Goal: Task Accomplishment & Management: Manage account settings

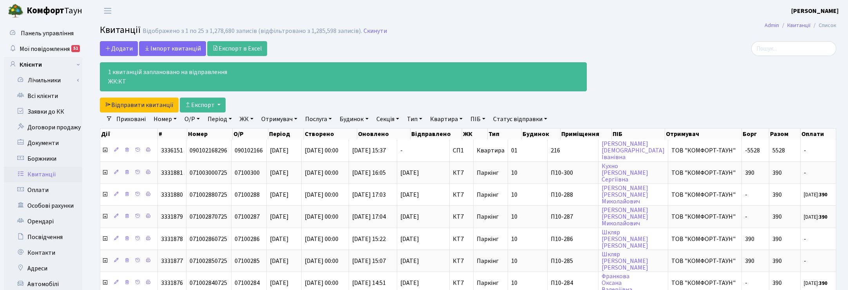
select select "25"
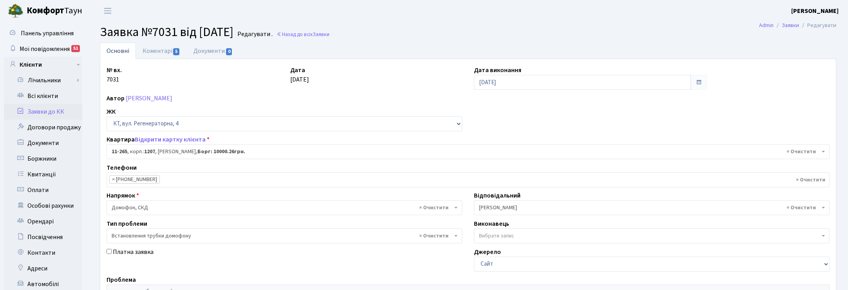
select select "6850"
select select "5"
click at [43, 97] on link "Всі клієнти" at bounding box center [43, 96] width 78 height 16
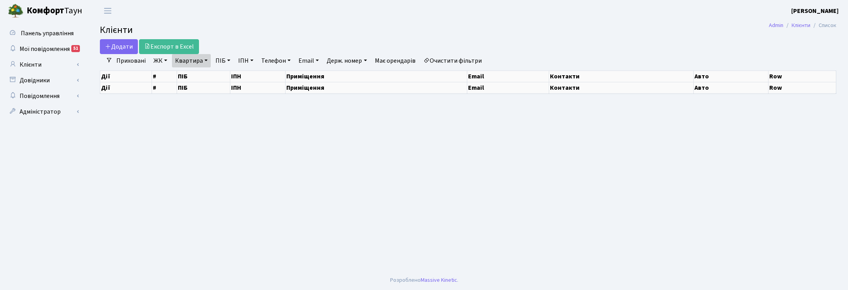
select select "25"
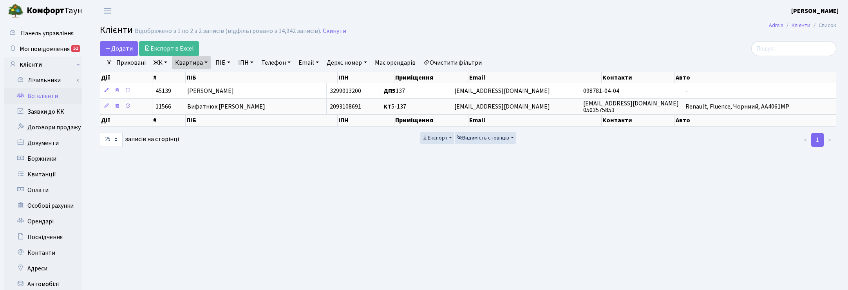
click at [204, 57] on link "Квартира" at bounding box center [191, 62] width 39 height 13
click at [198, 79] on input "5-137" at bounding box center [195, 77] width 46 height 15
type input "5"
type input "6"
type input "16-191"
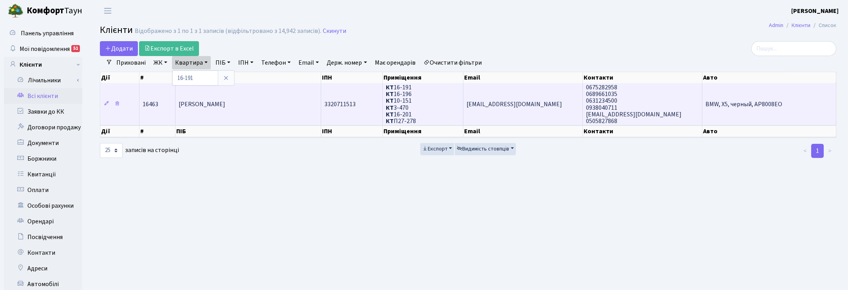
click at [234, 96] on td "Островський Віталій Іванович" at bounding box center [248, 104] width 146 height 42
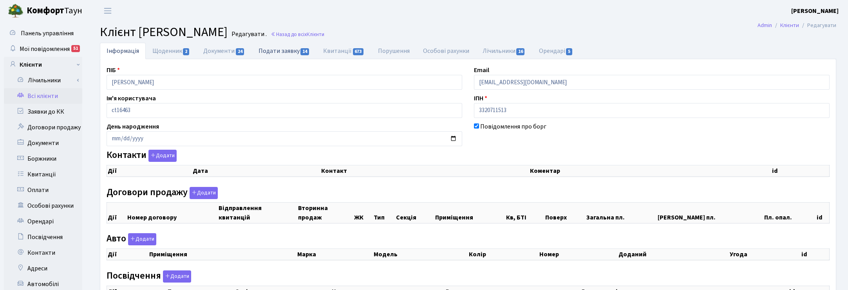
click at [275, 54] on link "Подати заявку 14" at bounding box center [284, 51] width 65 height 16
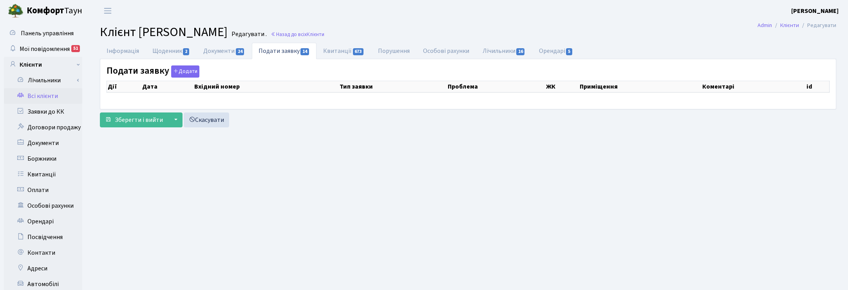
select select "25"
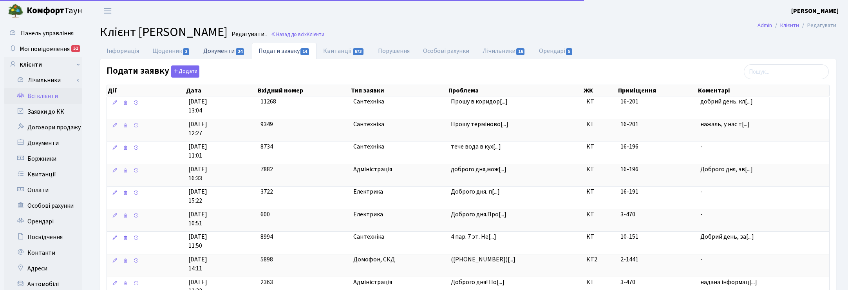
click at [223, 50] on link "Документи 24" at bounding box center [224, 51] width 55 height 16
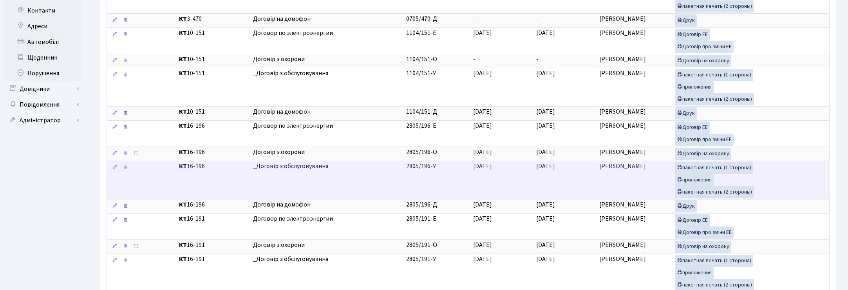
scroll to position [294, 0]
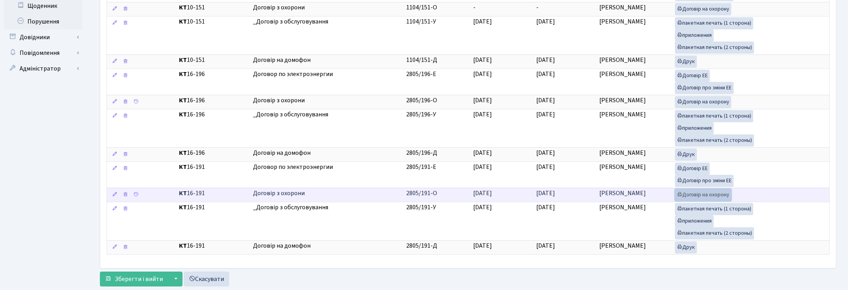
click at [690, 201] on link "Договір на охорону" at bounding box center [703, 195] width 56 height 12
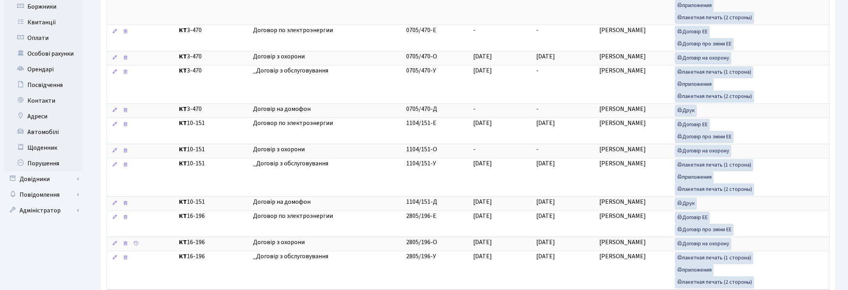
scroll to position [0, 0]
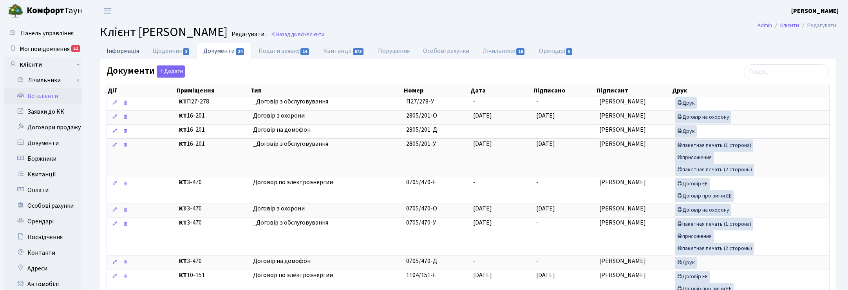
click at [114, 50] on link "Інформація" at bounding box center [123, 51] width 46 height 16
select select "25"
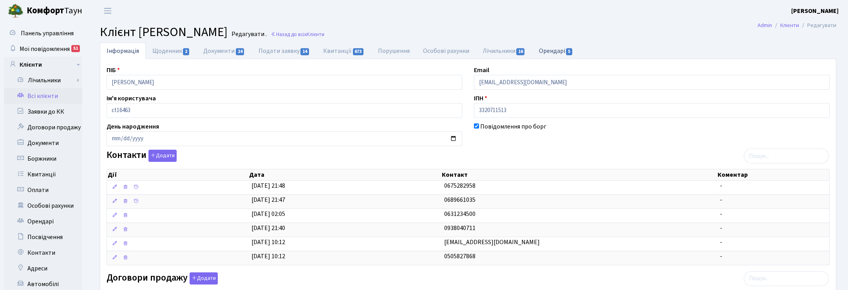
click at [558, 51] on link "Орендарі 5" at bounding box center [555, 51] width 47 height 16
select select "25"
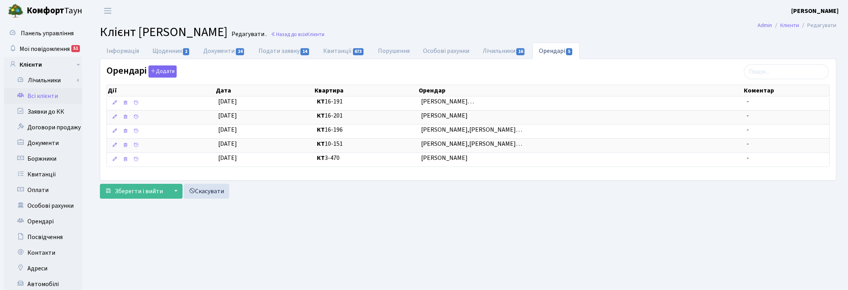
click at [828, 48] on ul "Інформація Щоденник 2 Документи 24 Подати заявку 14 Квитанції 673 Порушення Осо…" at bounding box center [468, 51] width 736 height 16
click at [38, 47] on span "Мої повідомлення" at bounding box center [45, 49] width 50 height 9
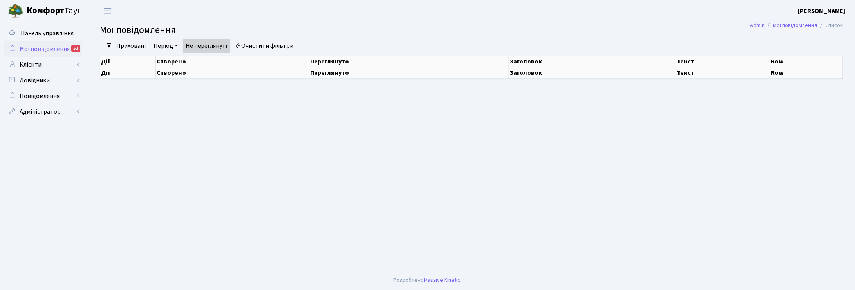
select select "25"
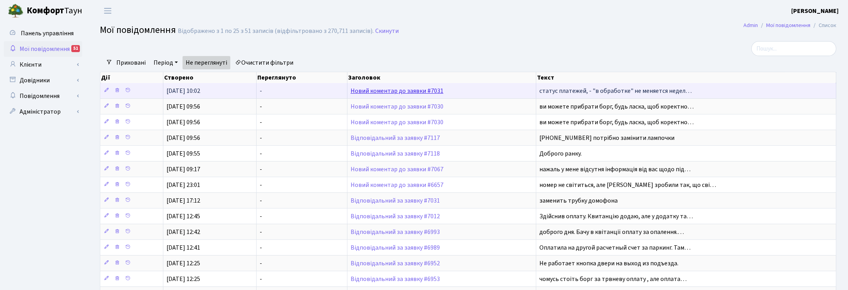
click at [389, 93] on link "Новий коментар до заявки #7031" at bounding box center [396, 91] width 93 height 9
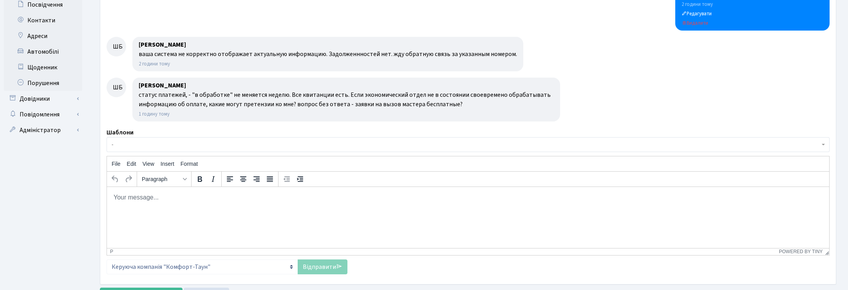
scroll to position [269, 0]
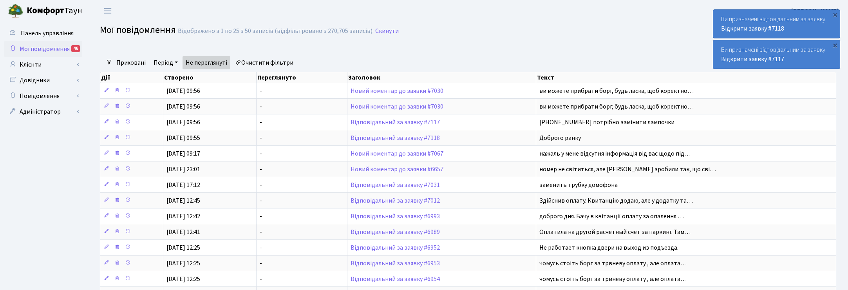
select select "25"
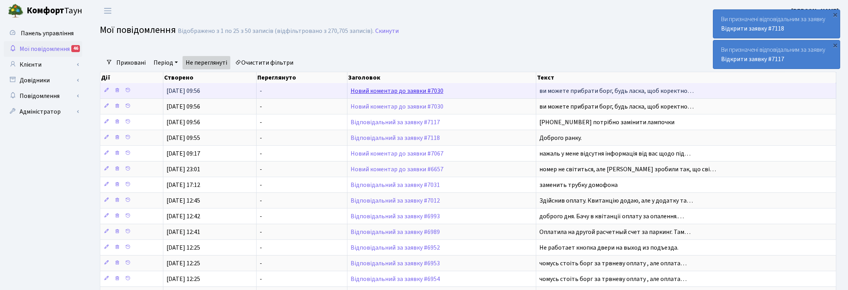
click at [393, 91] on link "Новий коментар до заявки #7030" at bounding box center [396, 91] width 93 height 9
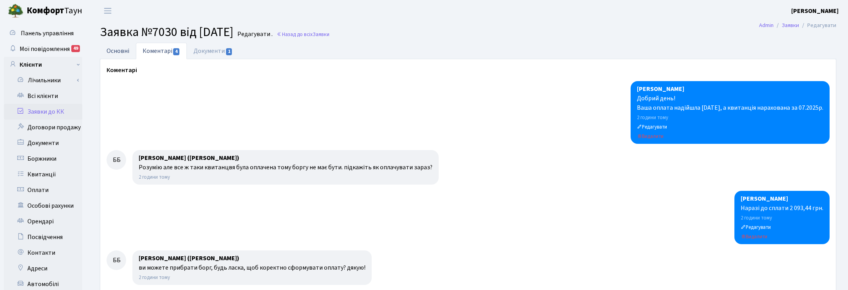
click at [116, 55] on link "Основні" at bounding box center [118, 51] width 36 height 16
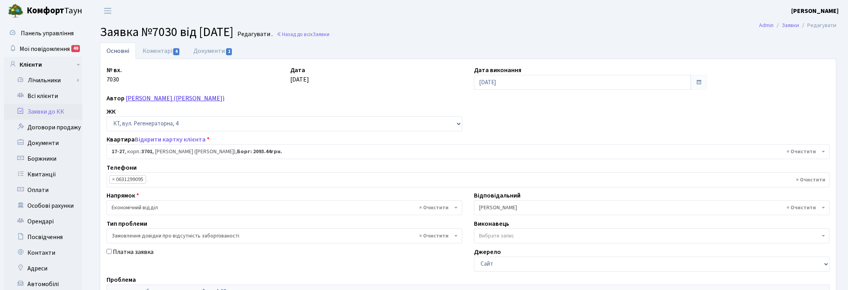
click at [171, 95] on link "Басірі Башармал (Basiri Basharmal)" at bounding box center [175, 98] width 99 height 9
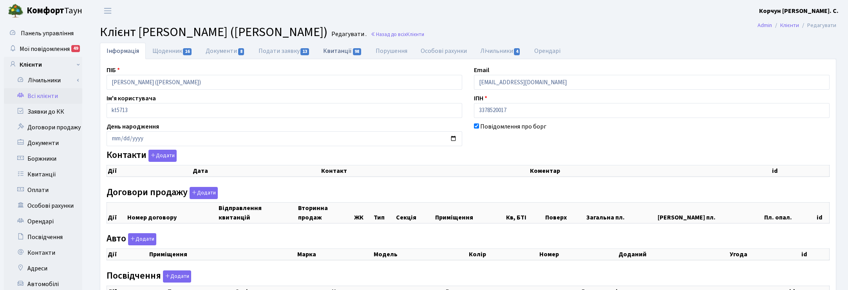
click at [337, 46] on link "Квитанції 98" at bounding box center [342, 51] width 52 height 16
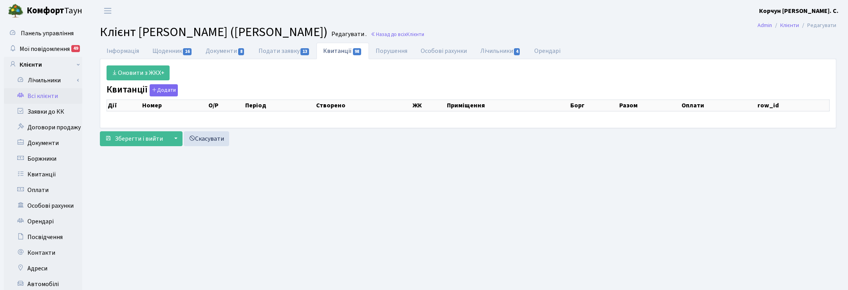
select select "25"
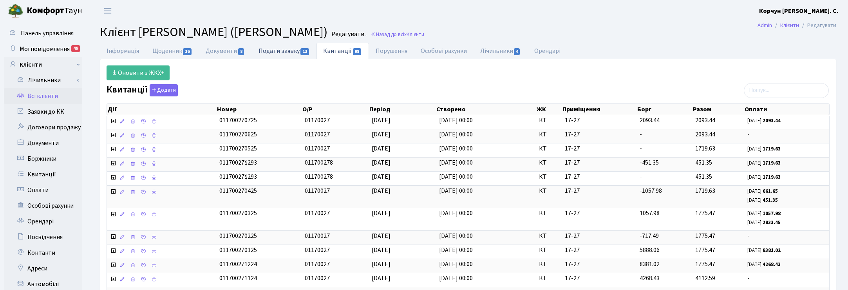
click at [290, 52] on link "Подати заявку 13" at bounding box center [284, 51] width 65 height 16
select select "25"
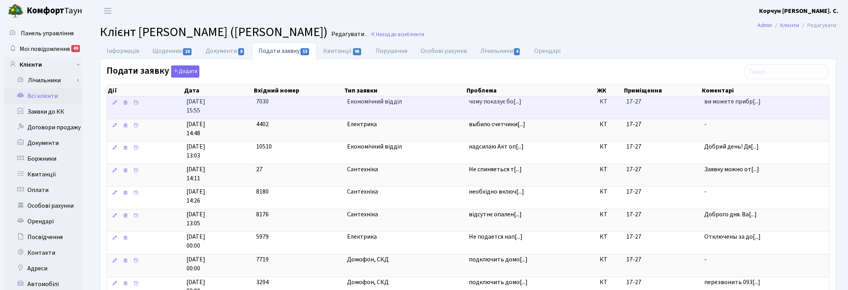
click at [220, 104] on span "15.08.2025 15:55" at bounding box center [217, 106] width 63 height 18
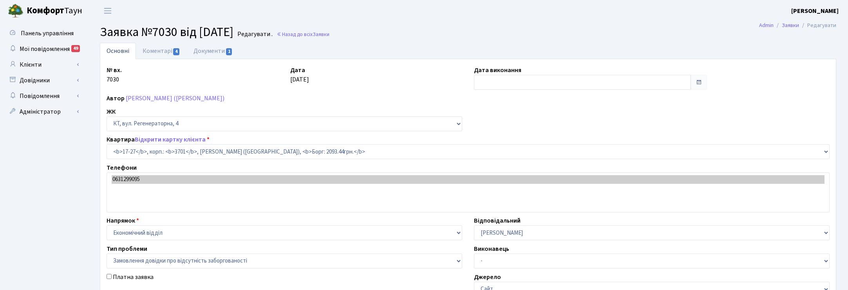
select select "8981"
select select "35"
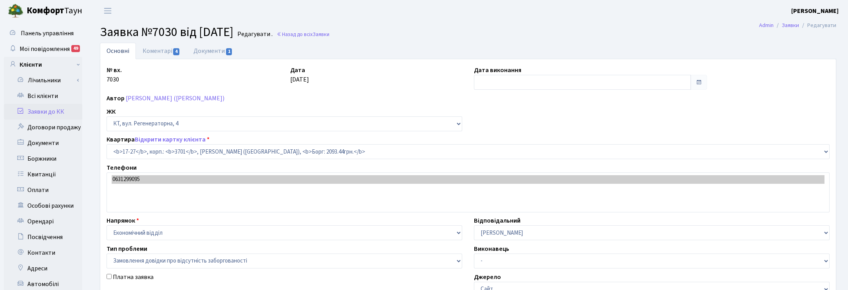
type input "19.08.2025"
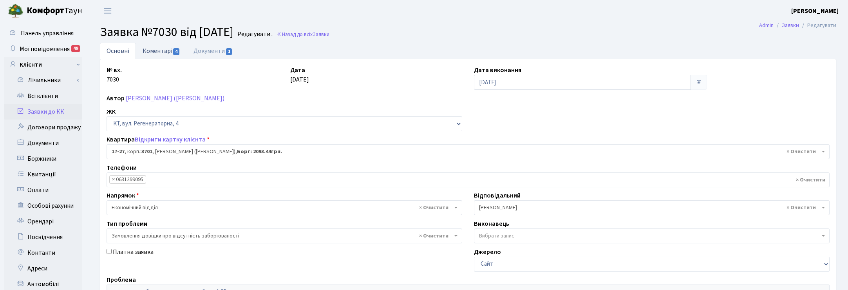
click at [163, 49] on link "Коментарі 4" at bounding box center [161, 51] width 51 height 16
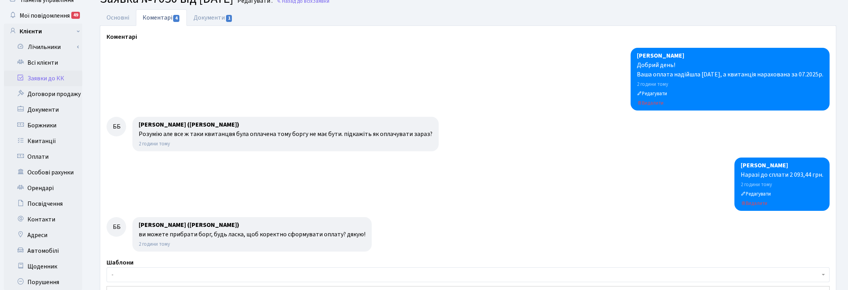
scroll to position [179, 0]
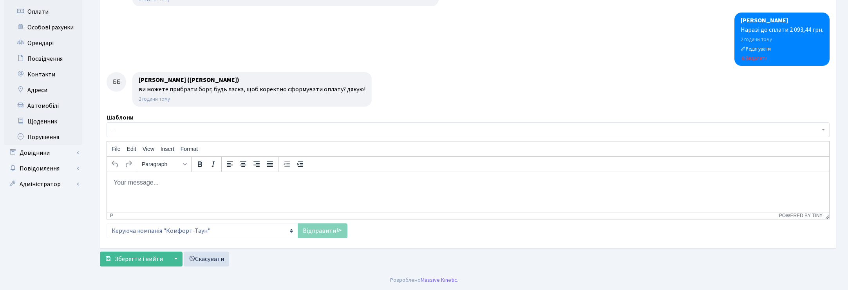
click at [162, 190] on html at bounding box center [468, 181] width 722 height 21
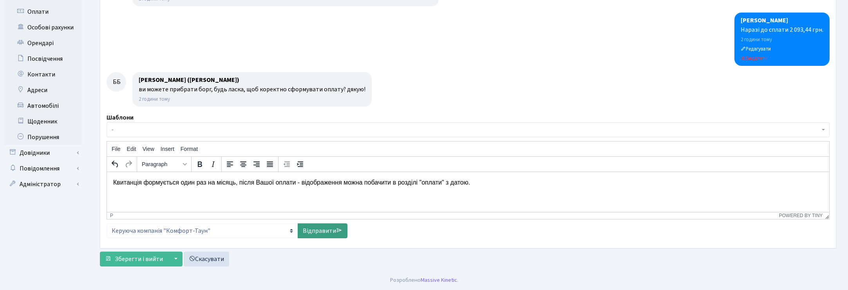
click at [324, 227] on link "Відправити" at bounding box center [323, 230] width 50 height 15
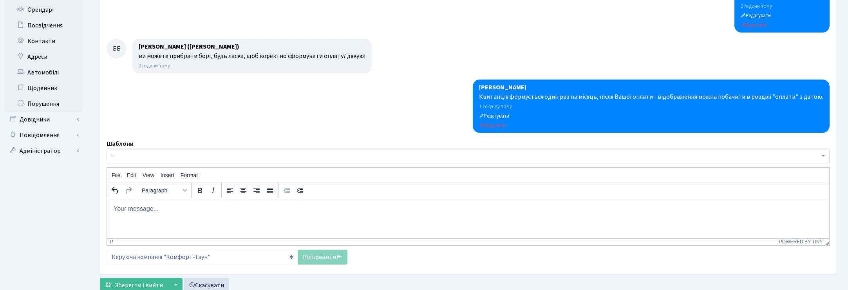
scroll to position [238, 0]
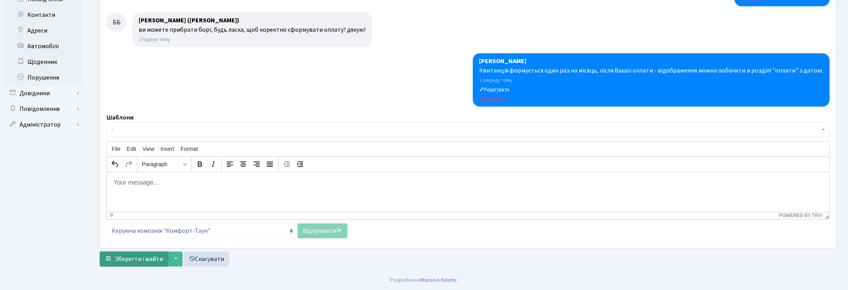
click at [132, 257] on span "Зберегти і вийти" at bounding box center [139, 258] width 48 height 9
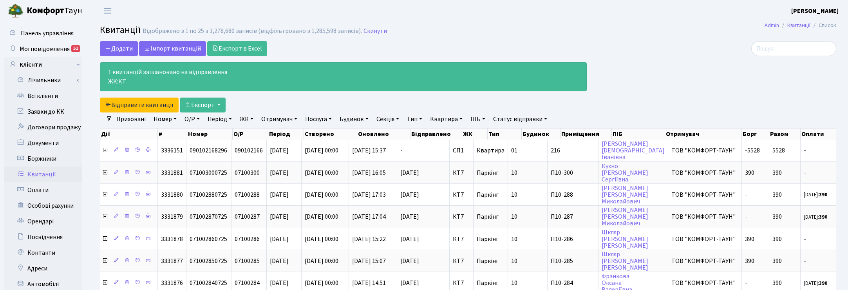
select select "25"
click at [374, 32] on link "Скинути" at bounding box center [374, 30] width 23 height 7
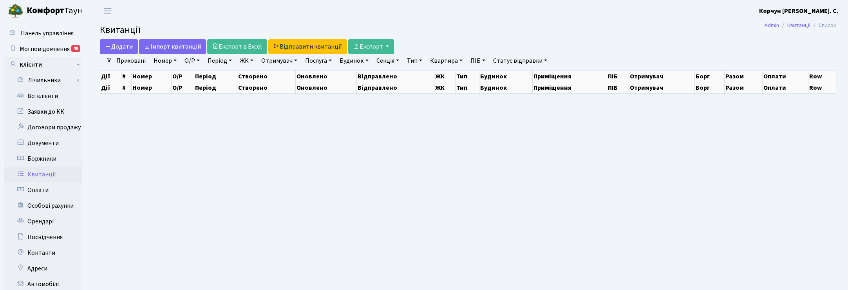
select select "25"
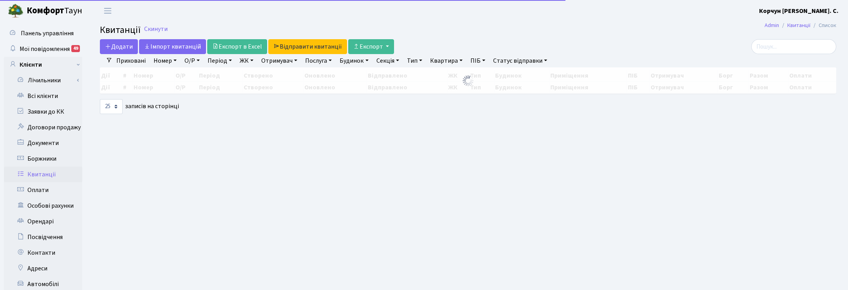
click at [451, 60] on link "Квартира" at bounding box center [446, 60] width 39 height 13
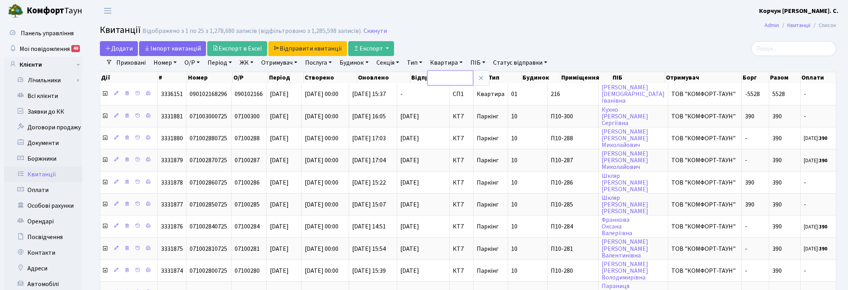
click at [451, 75] on input "text" at bounding box center [450, 77] width 46 height 15
type input "17-27"
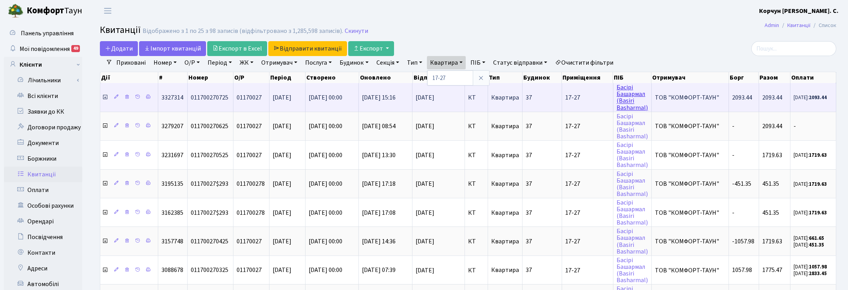
click at [633, 94] on link "[PERSON_NAME] ([PERSON_NAME])" at bounding box center [631, 97] width 31 height 29
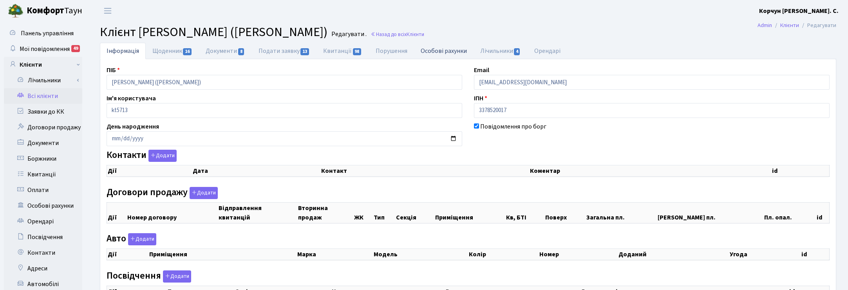
checkbox input "true"
select select "25"
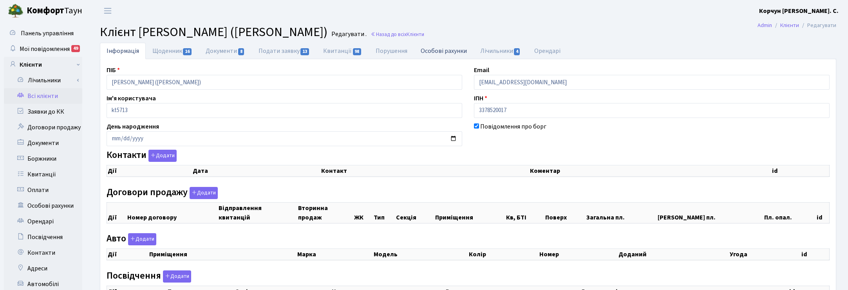
select select "25"
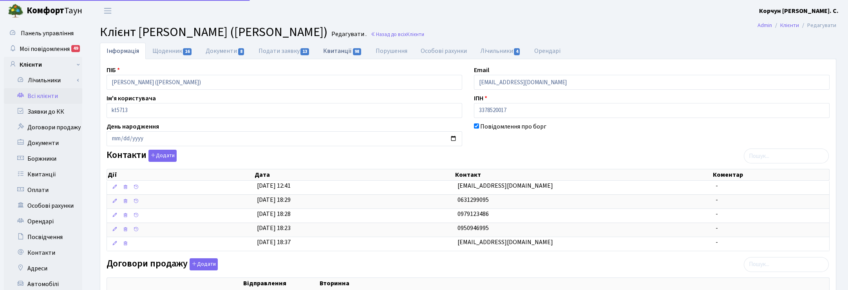
click at [348, 47] on link "Квитанції 98" at bounding box center [342, 51] width 52 height 16
select select "25"
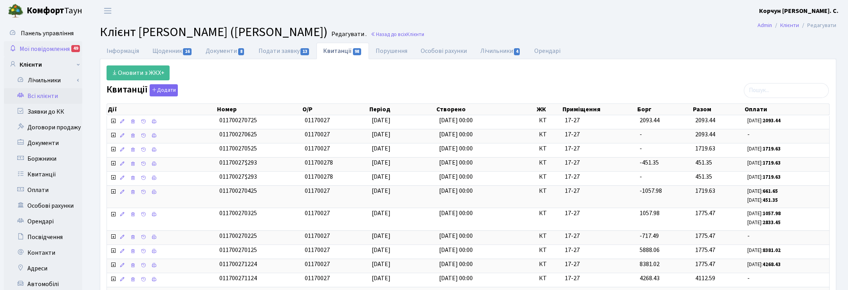
click at [42, 48] on span "Мої повідомлення" at bounding box center [45, 49] width 50 height 9
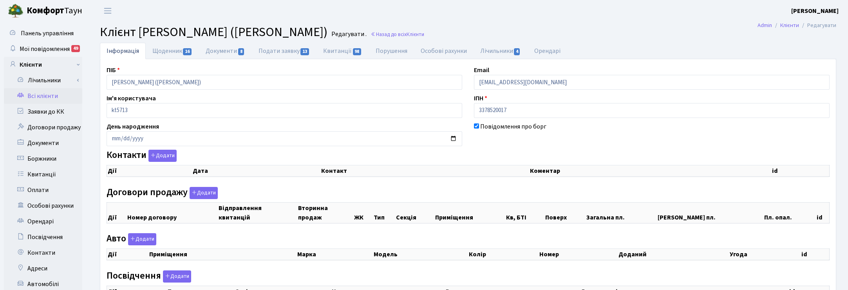
checkbox input "true"
select select "25"
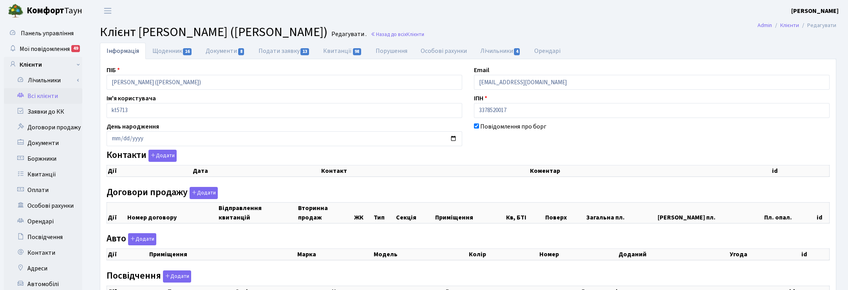
select select "25"
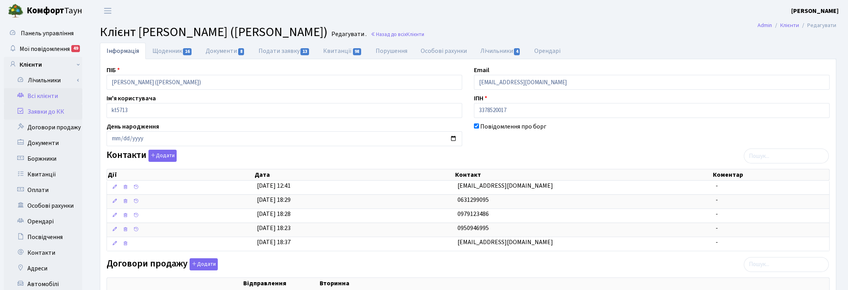
click at [40, 108] on link "Заявки до КК" at bounding box center [43, 112] width 78 height 16
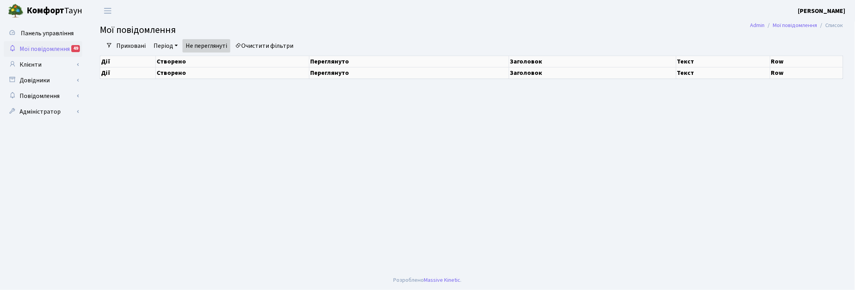
select select "25"
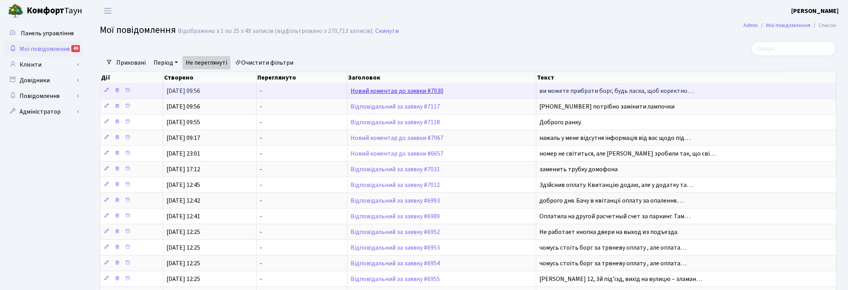
click at [411, 90] on link "Новий коментар до заявки #7030" at bounding box center [396, 91] width 93 height 9
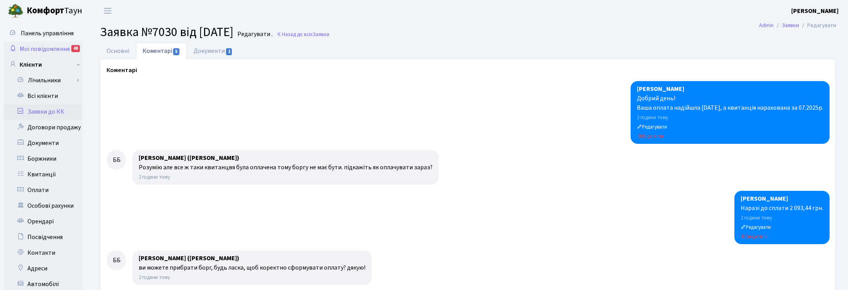
click at [50, 47] on span "Мої повідомлення" at bounding box center [45, 49] width 50 height 9
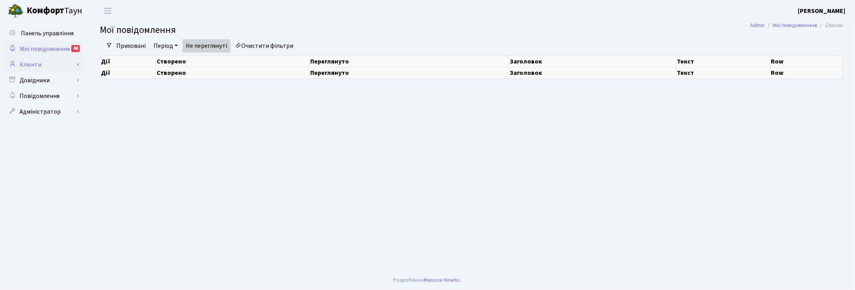
select select "25"
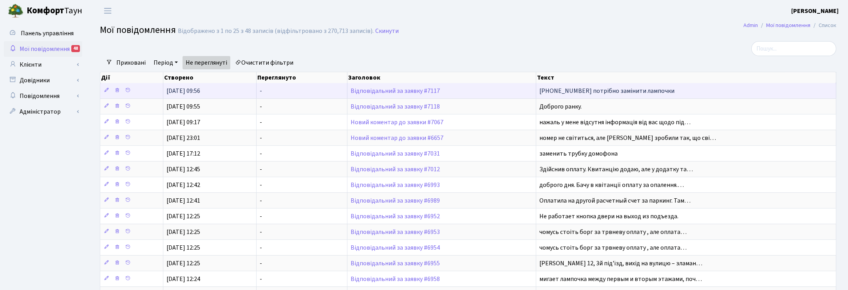
click at [284, 87] on td "-" at bounding box center [301, 90] width 90 height 15
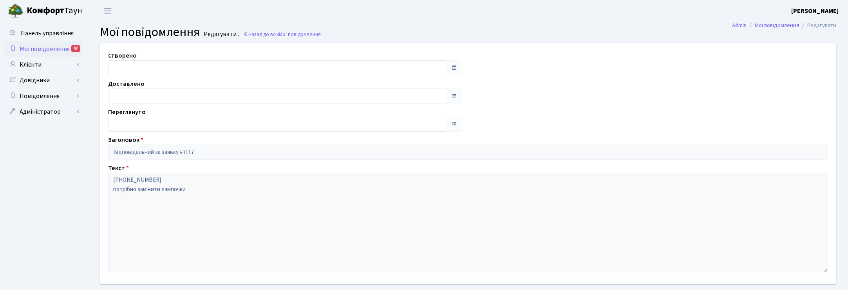
type input "[DATE]"
click at [44, 41] on link "Мої повідомлення 47" at bounding box center [43, 49] width 78 height 16
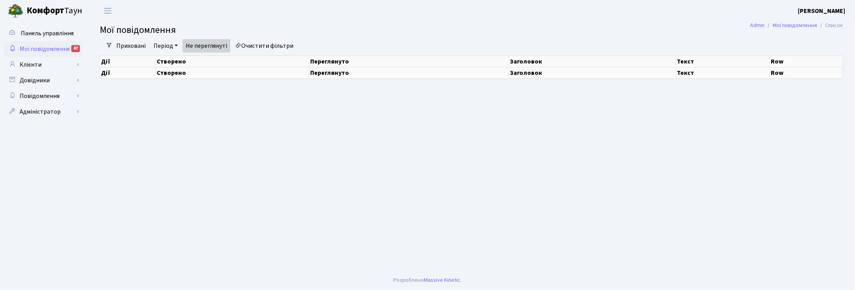
select select "25"
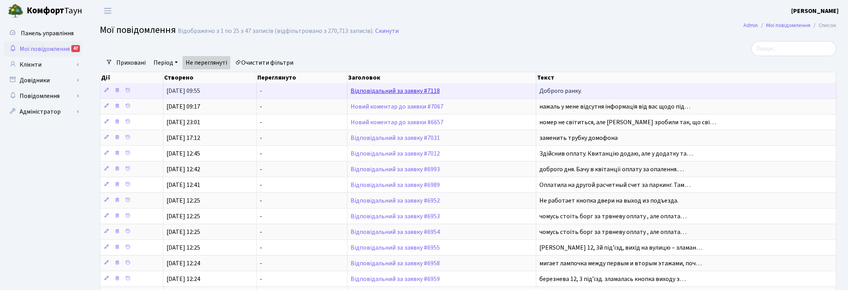
click at [403, 90] on link "Відповідальний за заявку #7118" at bounding box center [394, 91] width 89 height 9
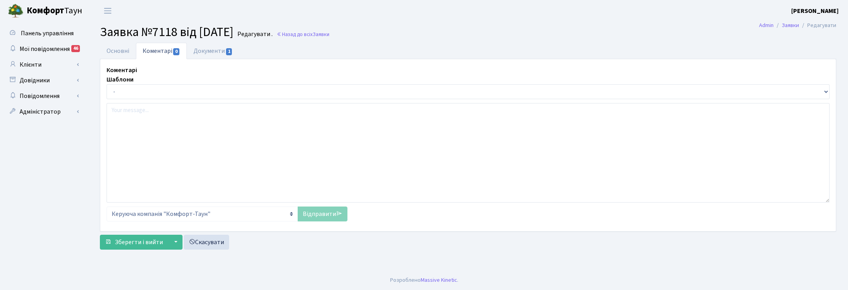
select select "45710"
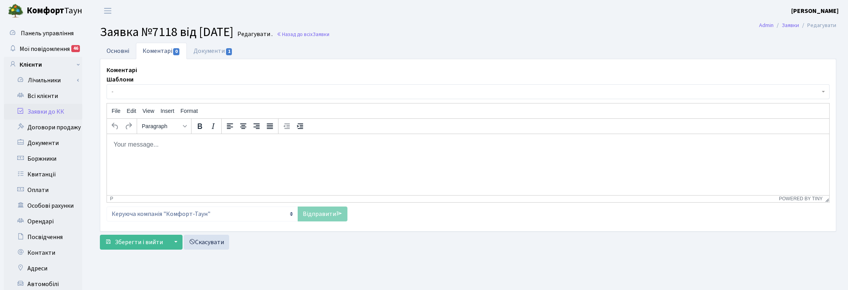
click at [117, 49] on link "Основні" at bounding box center [118, 51] width 36 height 16
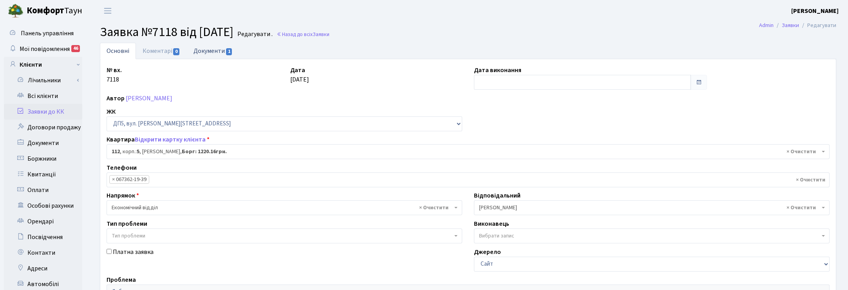
click at [217, 47] on link "Документи 1" at bounding box center [213, 51] width 52 height 16
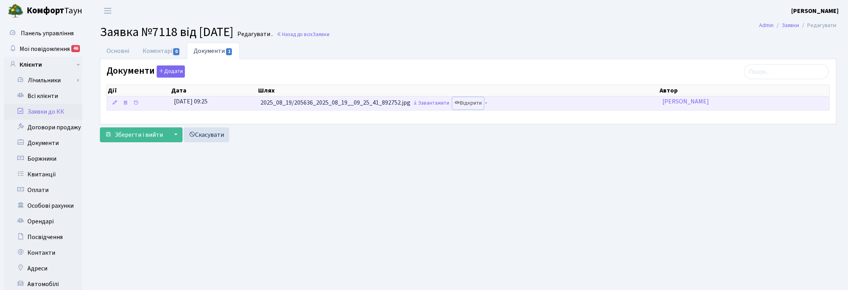
click at [473, 104] on link "Відкрити" at bounding box center [467, 103] width 31 height 12
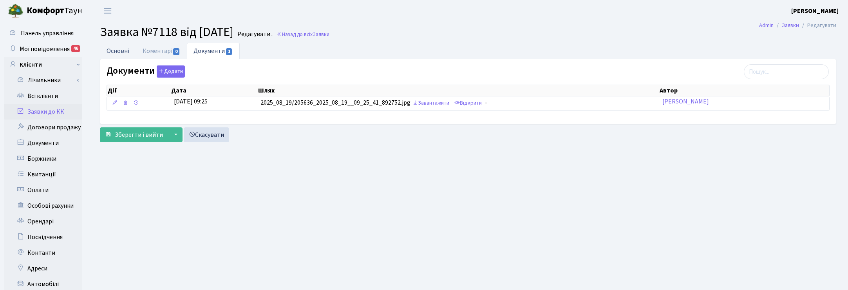
click at [122, 47] on link "Основні" at bounding box center [118, 51] width 36 height 16
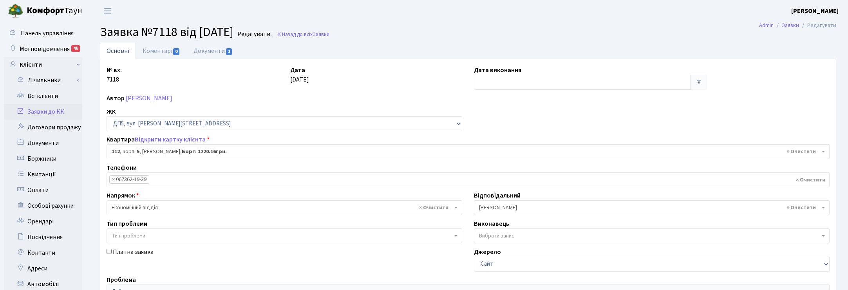
click at [840, 45] on div "Основні Коментарі 0 Документи 1 № вх. 7118 Дата [DATE] Дата виконання Автор [PE…" at bounding box center [468, 245] width 748 height 404
click at [200, 52] on link "Документи 1" at bounding box center [213, 51] width 52 height 16
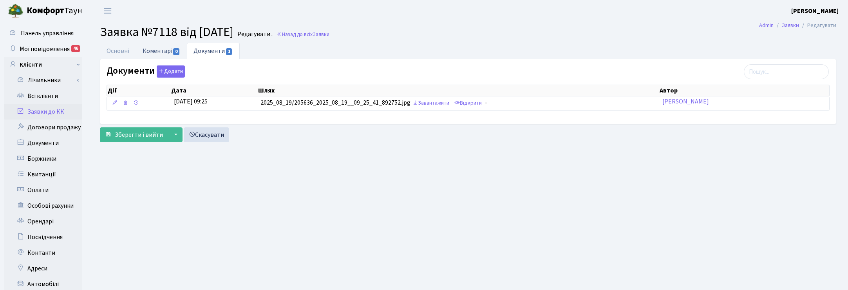
click at [157, 49] on link "Коментарі 0" at bounding box center [161, 51] width 51 height 16
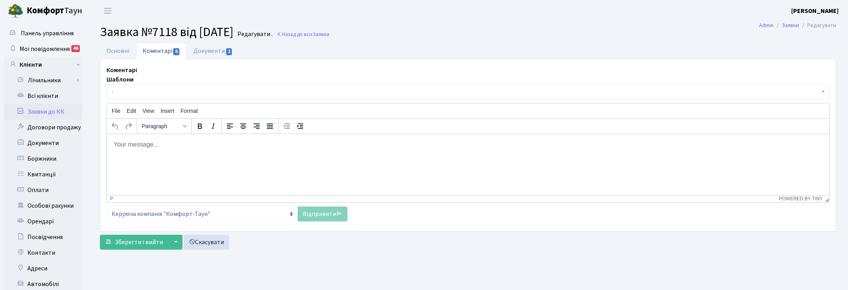
click at [178, 155] on html at bounding box center [468, 143] width 722 height 21
click at [309, 215] on link "Відправити" at bounding box center [323, 213] width 50 height 15
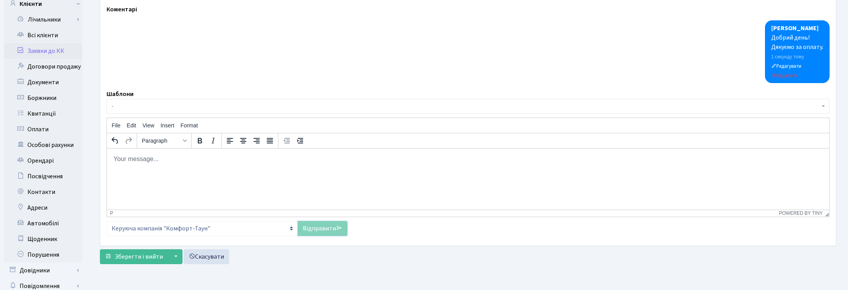
scroll to position [103, 0]
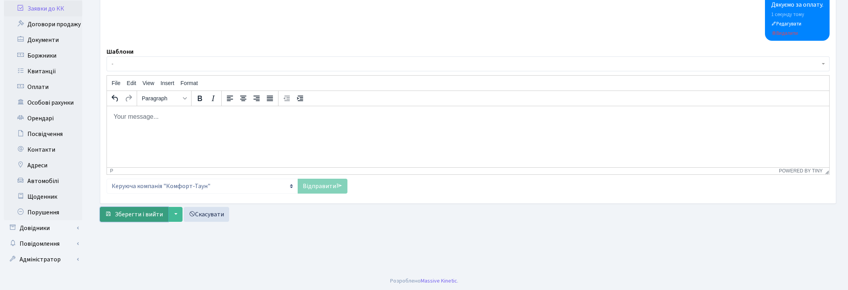
click at [130, 210] on span "Зберегти і вийти" at bounding box center [139, 214] width 48 height 9
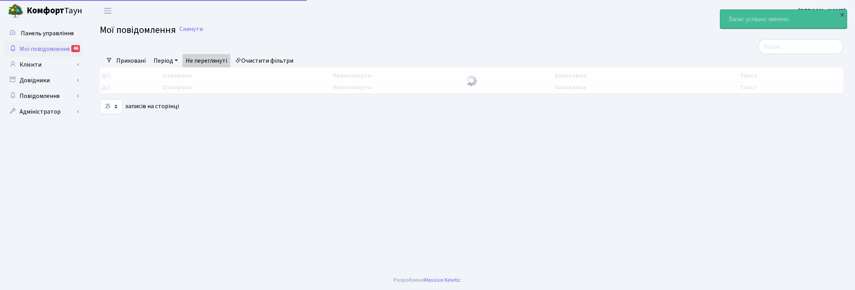
select select "25"
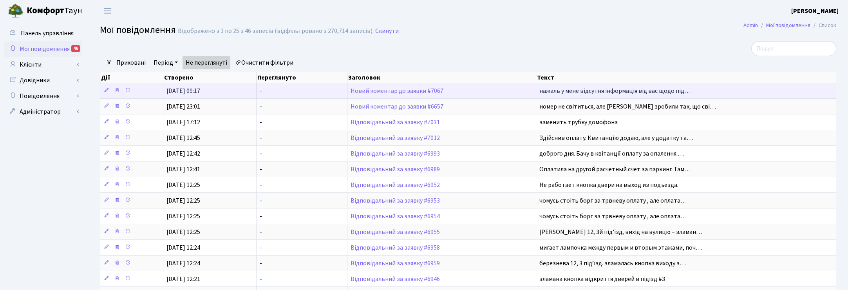
click at [400, 94] on td "Новий коментар до заявки #7067" at bounding box center [441, 90] width 189 height 15
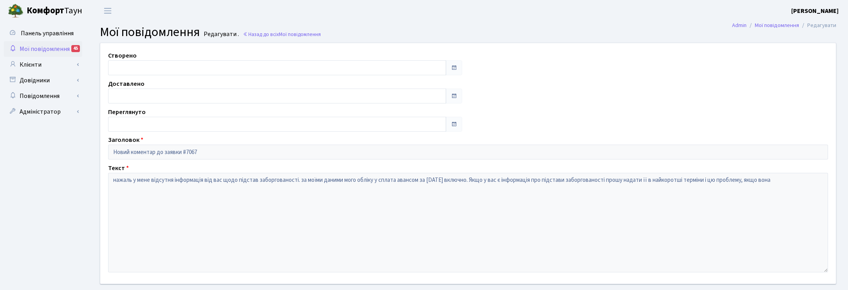
type input "[DATE]"
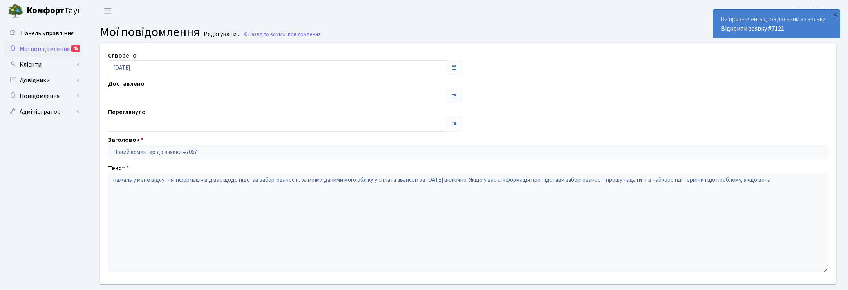
click at [47, 46] on span "Мої повідомлення" at bounding box center [45, 49] width 50 height 9
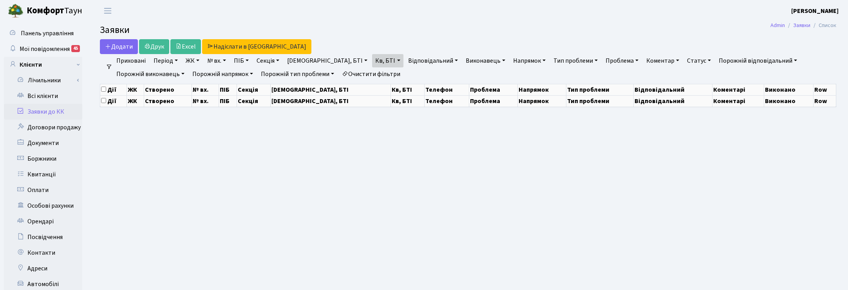
select select "25"
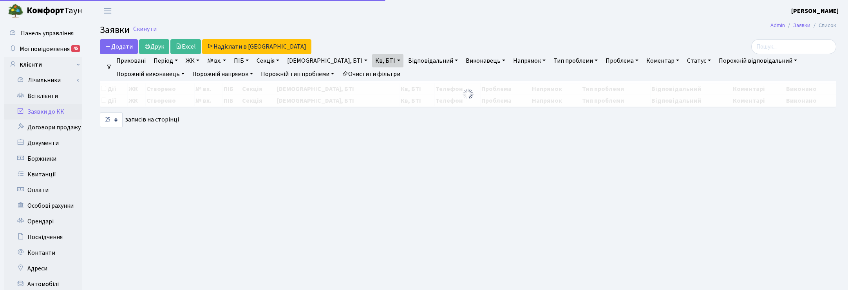
click at [372, 58] on link "Кв, БТІ" at bounding box center [387, 60] width 31 height 13
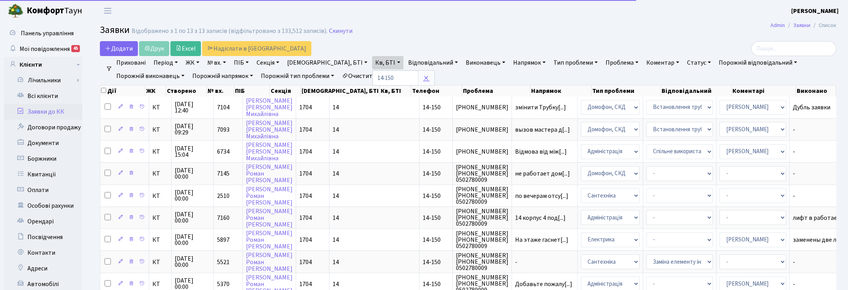
click at [423, 76] on icon at bounding box center [426, 78] width 6 height 6
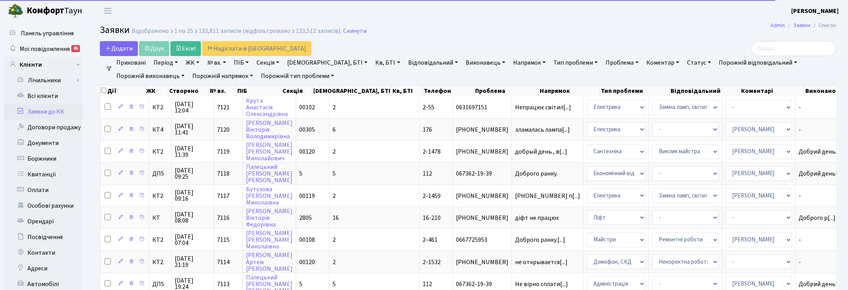
click at [222, 62] on link "№ вх." at bounding box center [216, 62] width 25 height 13
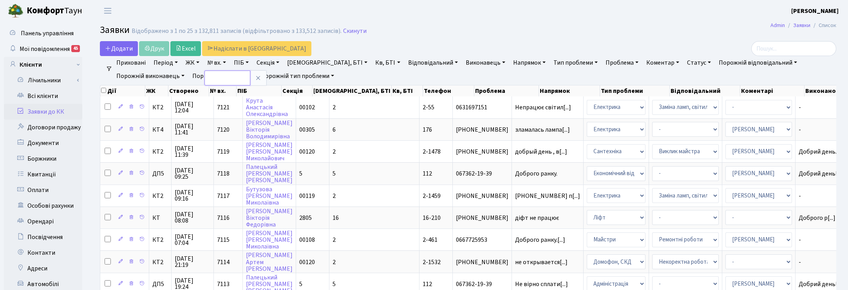
click at [219, 79] on input "text" at bounding box center [227, 77] width 46 height 15
type input "7067"
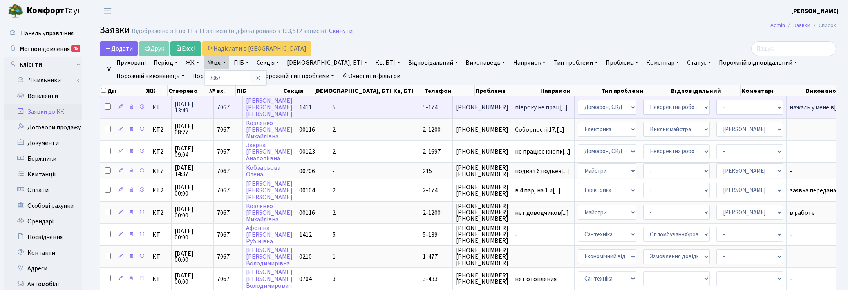
click at [183, 106] on span "17.08.2025 13:49" at bounding box center [193, 107] width 36 height 13
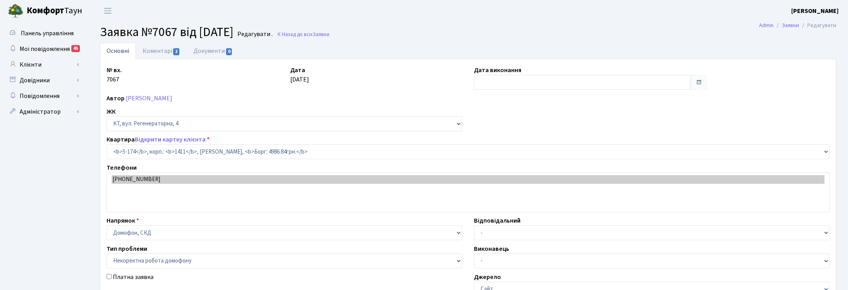
select select "2332"
select select "38"
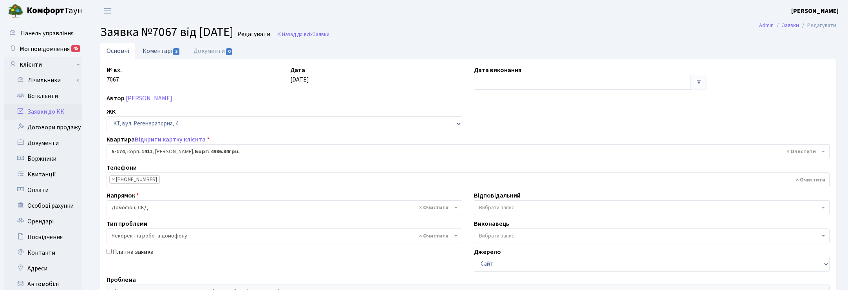
click at [157, 46] on link "Коментарі 2" at bounding box center [161, 51] width 51 height 16
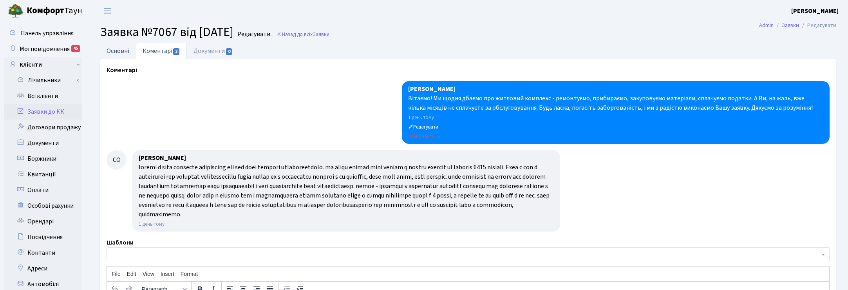
click at [124, 50] on link "Основні" at bounding box center [118, 51] width 36 height 16
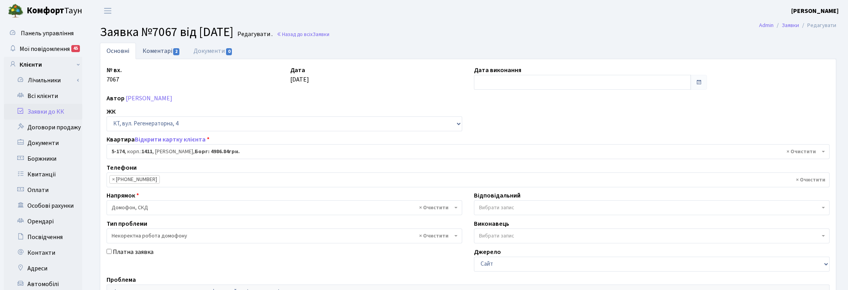
click at [161, 49] on link "Коментарі 2" at bounding box center [161, 51] width 51 height 16
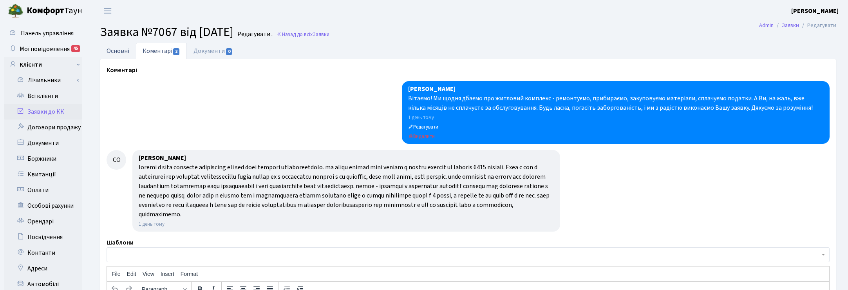
click at [112, 48] on link "Основні" at bounding box center [118, 51] width 36 height 16
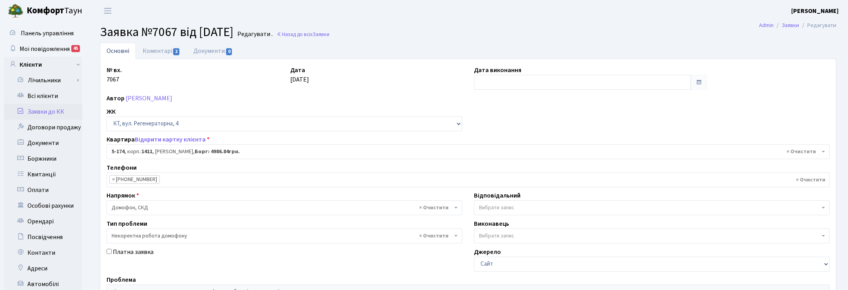
click at [833, 49] on ul "Основні Коментарі 2 Документи 0" at bounding box center [468, 51] width 736 height 16
click at [155, 53] on link "Коментарі 2" at bounding box center [161, 51] width 51 height 16
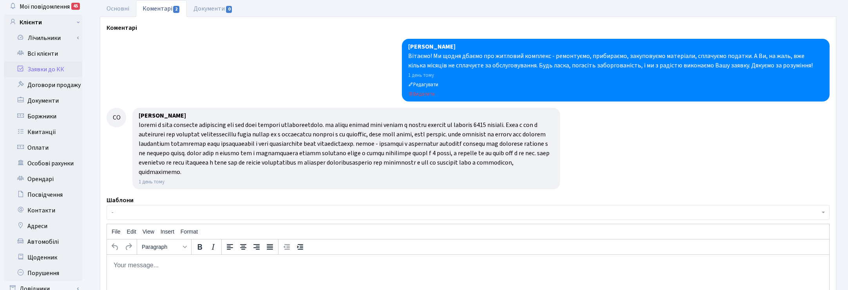
scroll to position [98, 0]
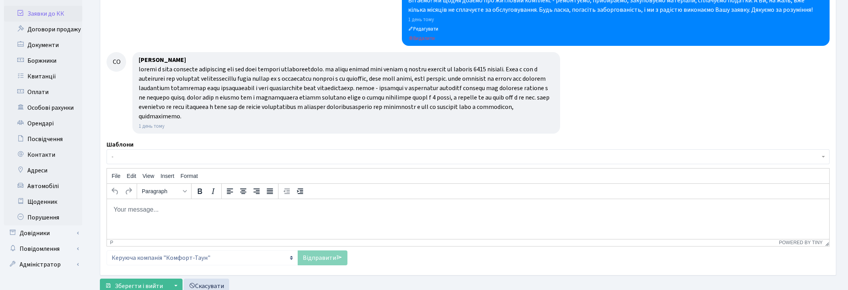
click at [122, 212] on body "Rich Text Area. Press ALT-0 for help." at bounding box center [467, 209] width 709 height 9
click at [219, 208] on p "Акт звірки відправлено на ел.пошту" at bounding box center [467, 209] width 709 height 9
click at [308, 255] on link "Відправити" at bounding box center [323, 257] width 50 height 15
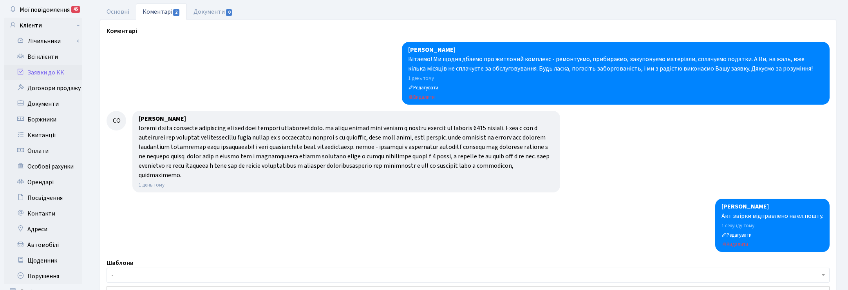
scroll to position [0, 0]
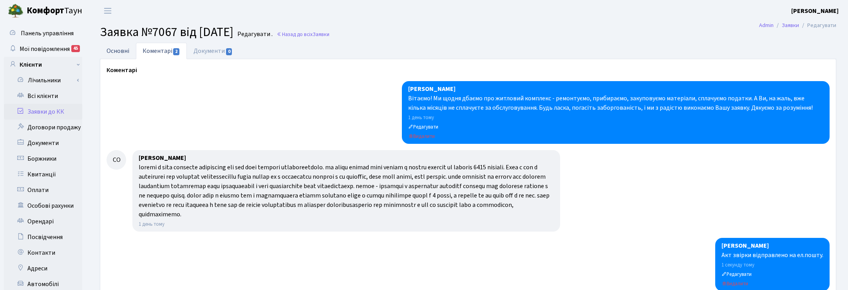
click at [112, 47] on link "Основні" at bounding box center [118, 51] width 36 height 16
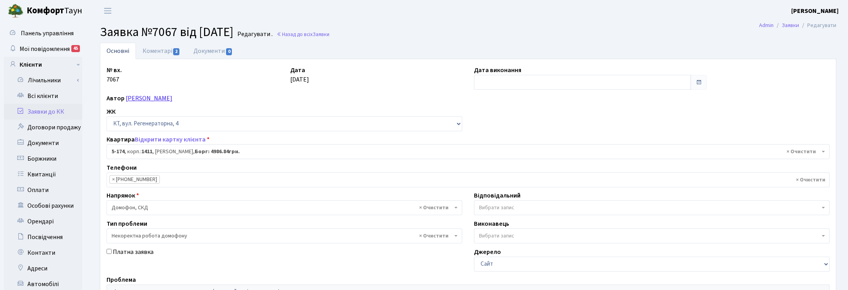
click at [149, 94] on link "[PERSON_NAME]" at bounding box center [149, 98] width 47 height 9
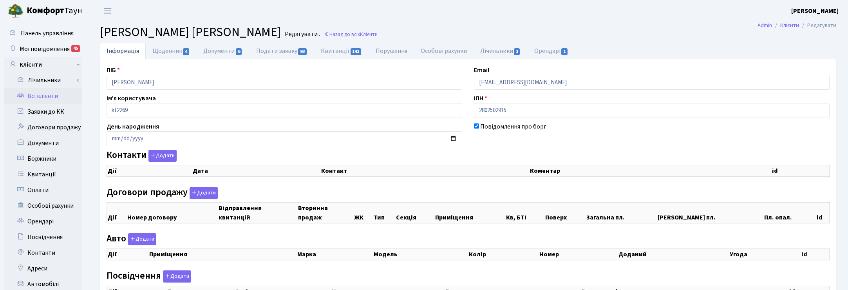
checkbox input "true"
select select "25"
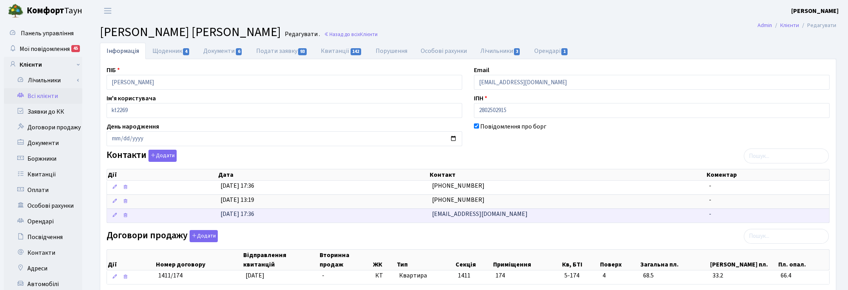
drag, startPoint x: 500, startPoint y: 215, endPoint x: 439, endPoint y: 220, distance: 60.9
click at [439, 220] on td "[EMAIL_ADDRESS][DOMAIN_NAME]" at bounding box center [567, 215] width 277 height 14
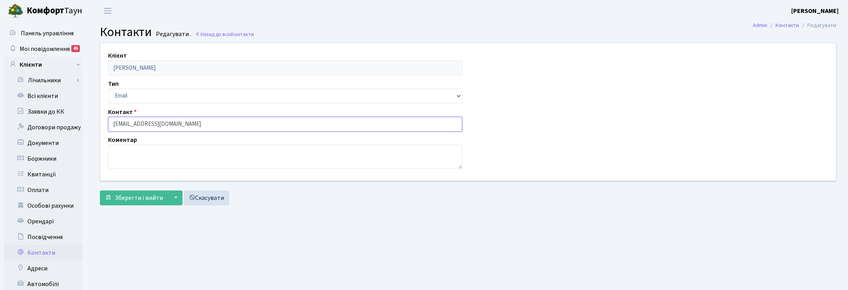
drag, startPoint x: 106, startPoint y: 125, endPoint x: 83, endPoint y: 123, distance: 24.0
click at [83, 123] on div "Панель управління Мої повідомлення 45 Клієнти Лічильники" at bounding box center [424, 198] width 848 height 352
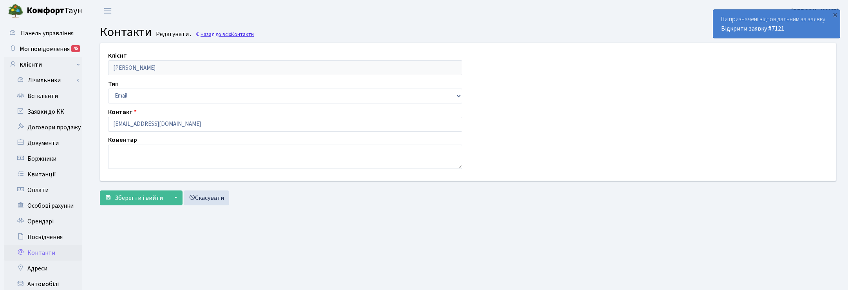
click at [239, 34] on span "Контакти" at bounding box center [242, 34] width 23 height 7
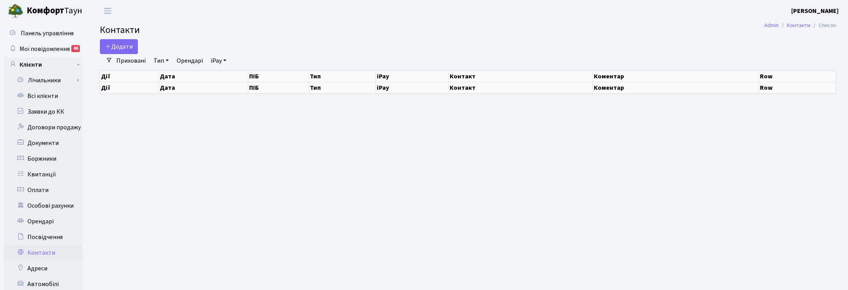
select select "25"
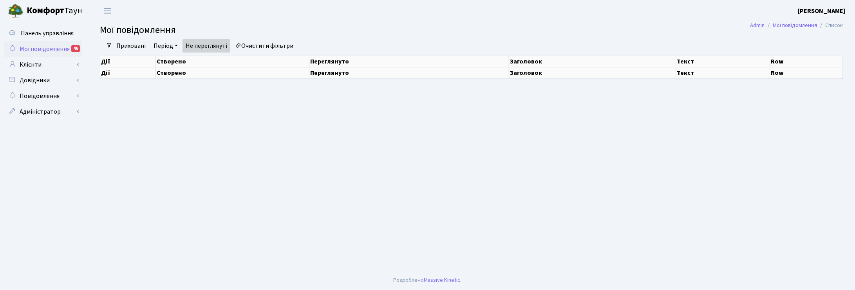
select select "25"
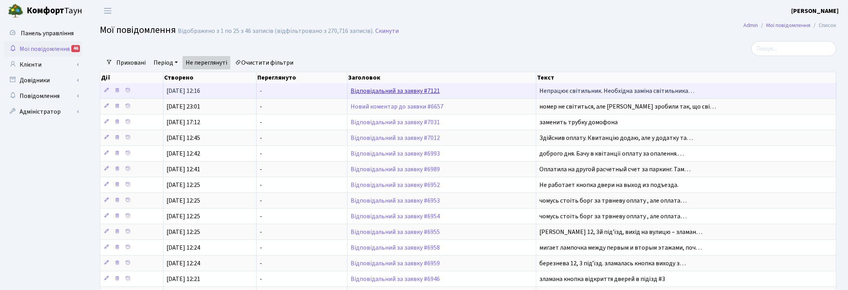
click at [403, 93] on link "Відповідальний за заявку #7121" at bounding box center [394, 91] width 89 height 9
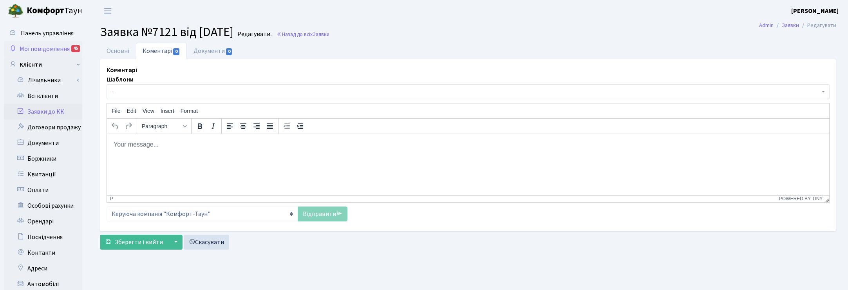
click at [55, 48] on span "Мої повідомлення" at bounding box center [45, 49] width 50 height 9
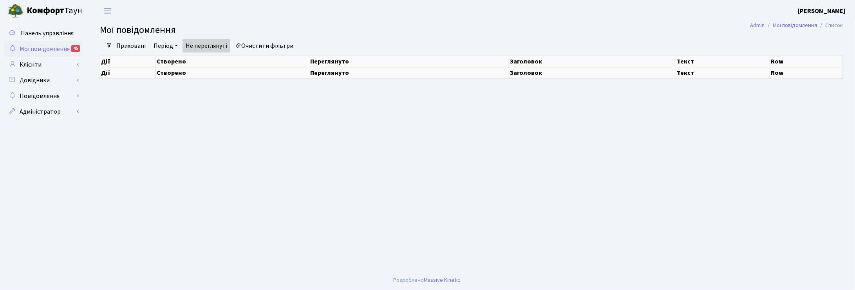
select select "25"
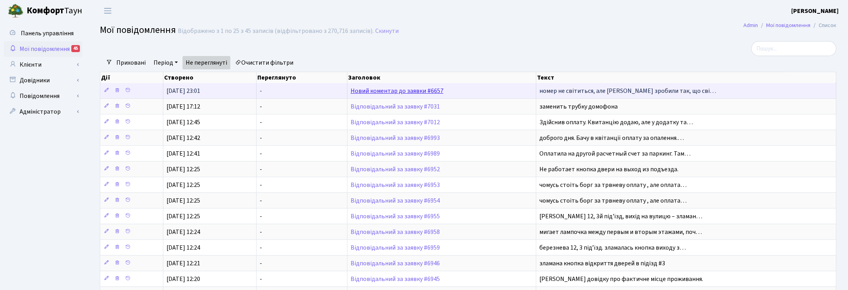
click at [394, 90] on link "Новий коментар до заявки #6657" at bounding box center [396, 91] width 93 height 9
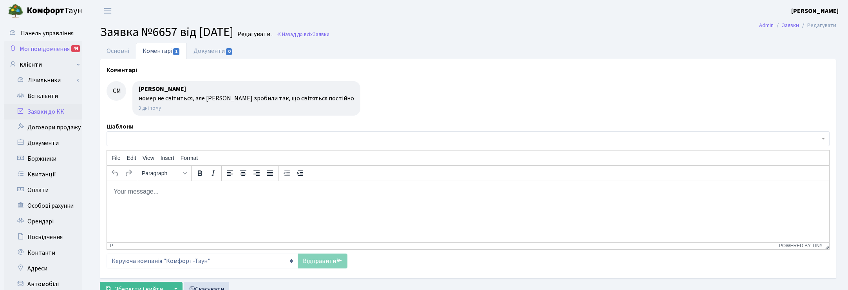
click at [52, 47] on span "Мої повідомлення" at bounding box center [45, 49] width 50 height 9
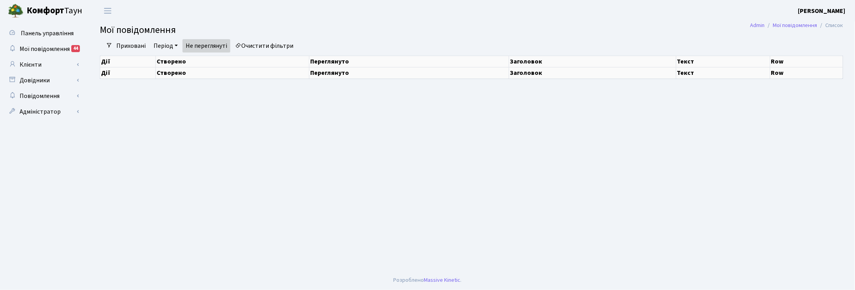
select select "25"
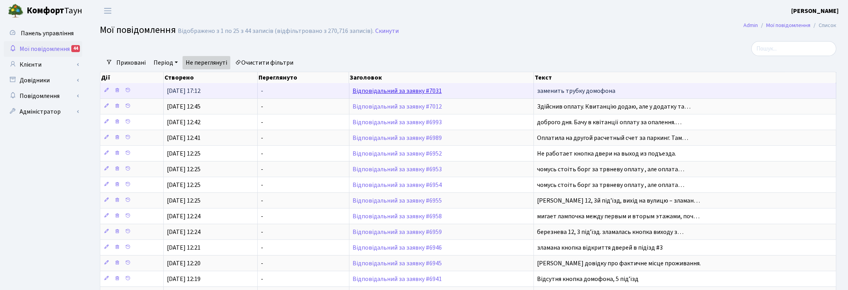
click at [388, 90] on link "Відповідальний за заявку #7031" at bounding box center [396, 91] width 89 height 9
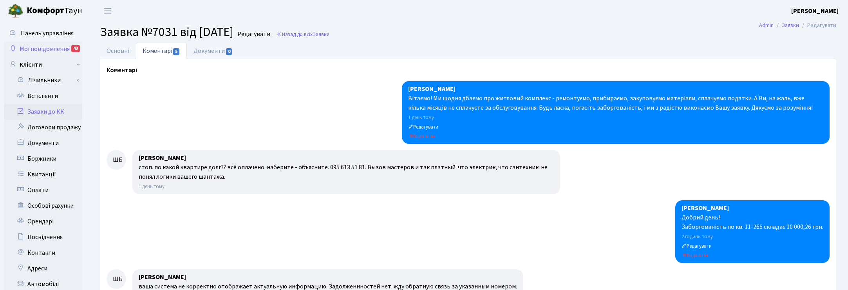
click at [52, 46] on span "Мої повідомлення" at bounding box center [45, 49] width 50 height 9
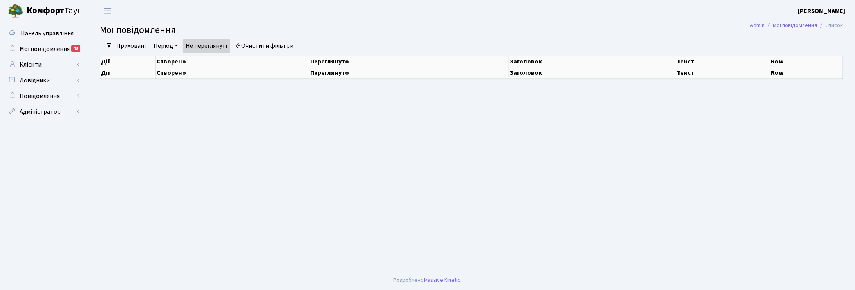
select select "25"
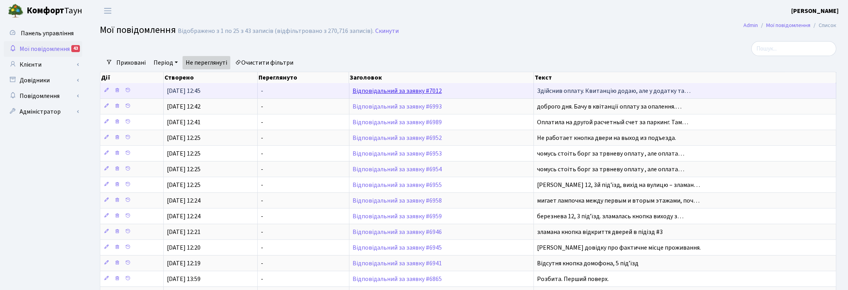
click at [386, 91] on link "Відповідальний за заявку #7012" at bounding box center [396, 91] width 89 height 9
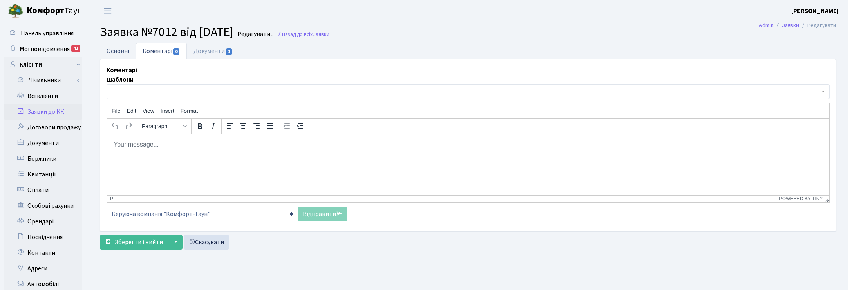
click at [120, 49] on link "Основні" at bounding box center [118, 51] width 36 height 16
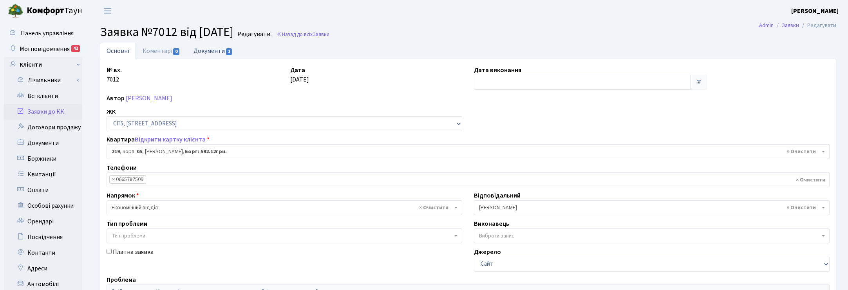
click at [222, 49] on link "Документи 1" at bounding box center [213, 51] width 52 height 16
select select "25"
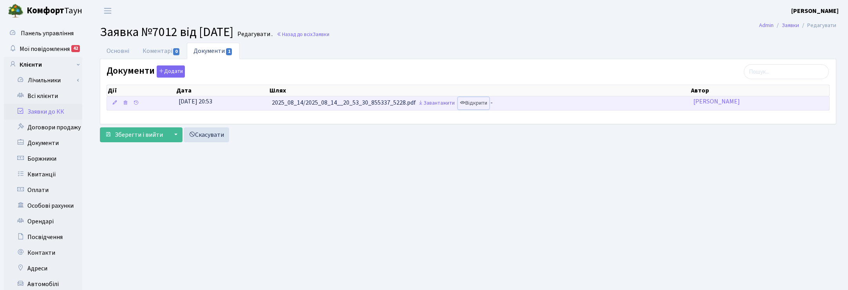
click at [480, 103] on link "Відкрити" at bounding box center [473, 103] width 31 height 12
